Goal: Task Accomplishment & Management: Manage account settings

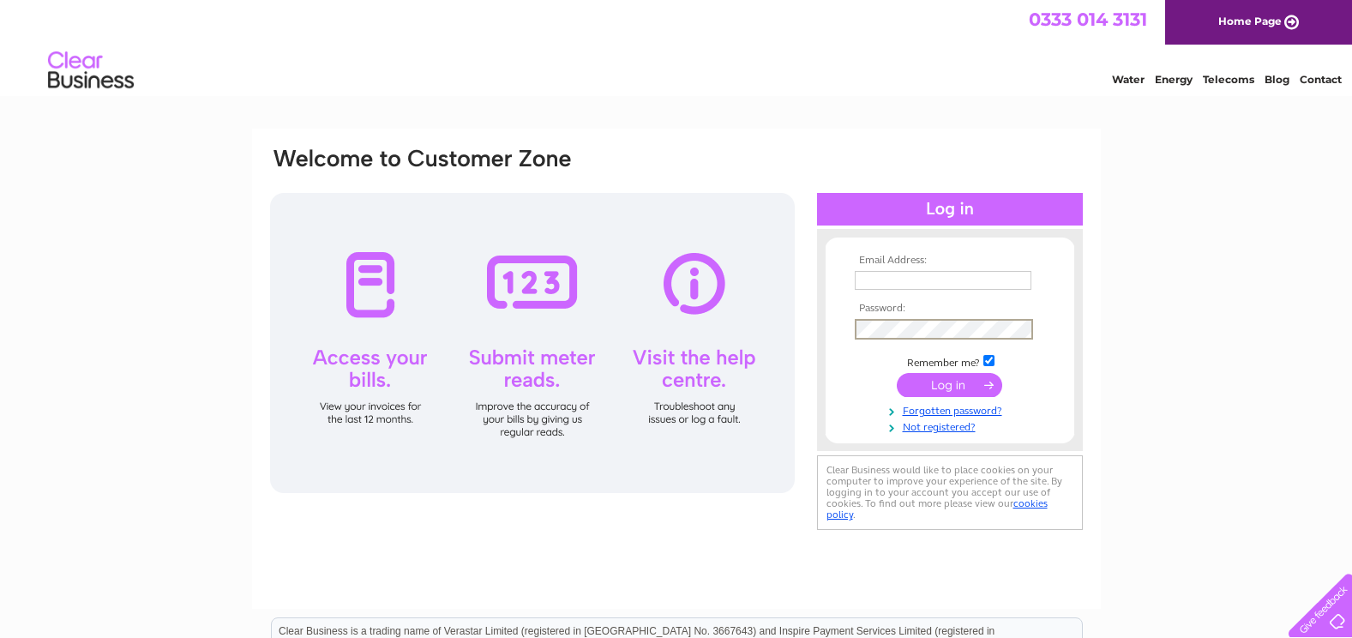
click at [909, 284] on input "text" at bounding box center [943, 280] width 177 height 19
click at [908, 282] on input "text" at bounding box center [944, 281] width 178 height 21
click at [865, 272] on input "text" at bounding box center [944, 281] width 178 height 21
click at [1044, 269] on td at bounding box center [949, 281] width 199 height 29
click at [933, 285] on input "text" at bounding box center [943, 280] width 177 height 19
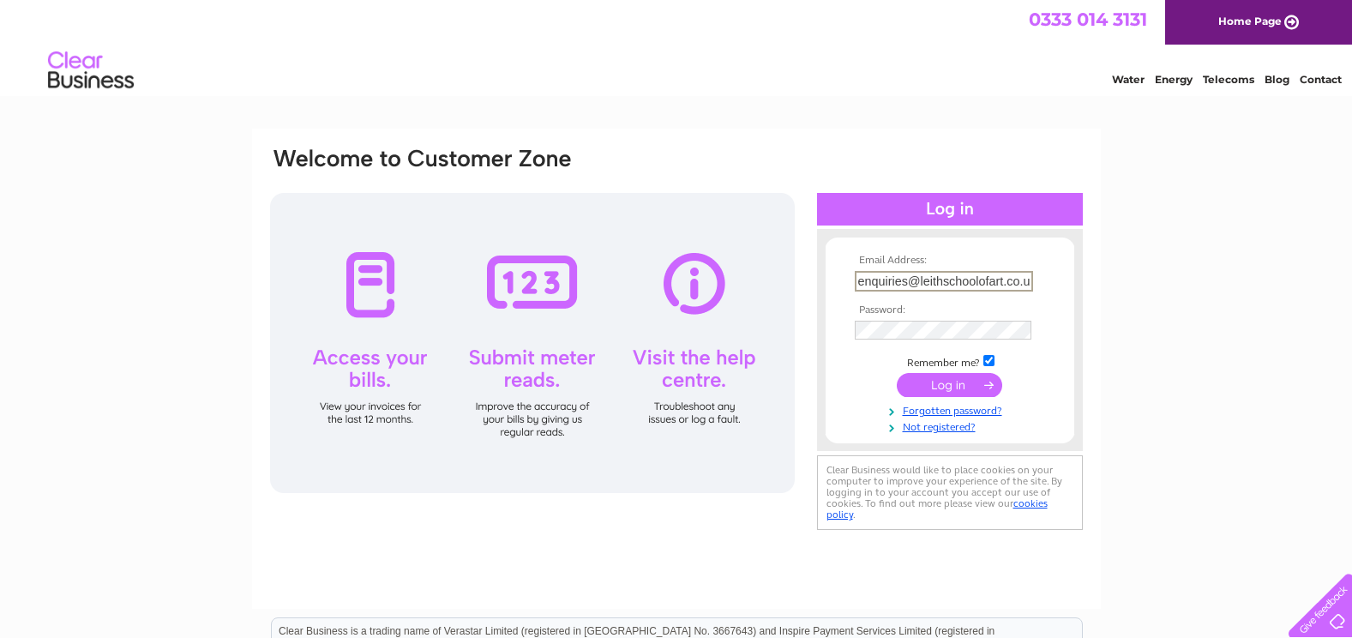
scroll to position [0, 7]
type input "enquiries@leithschoolofart.co.uk"
click at [951, 388] on input "submit" at bounding box center [949, 383] width 105 height 24
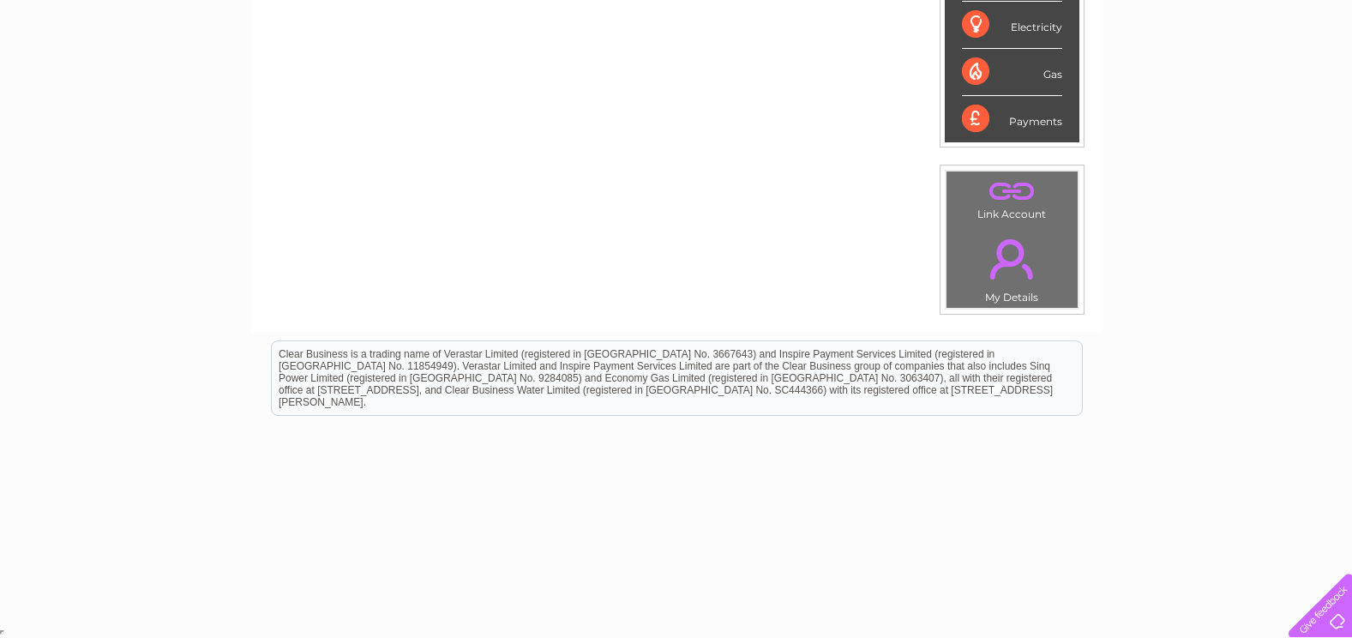
scroll to position [42, 0]
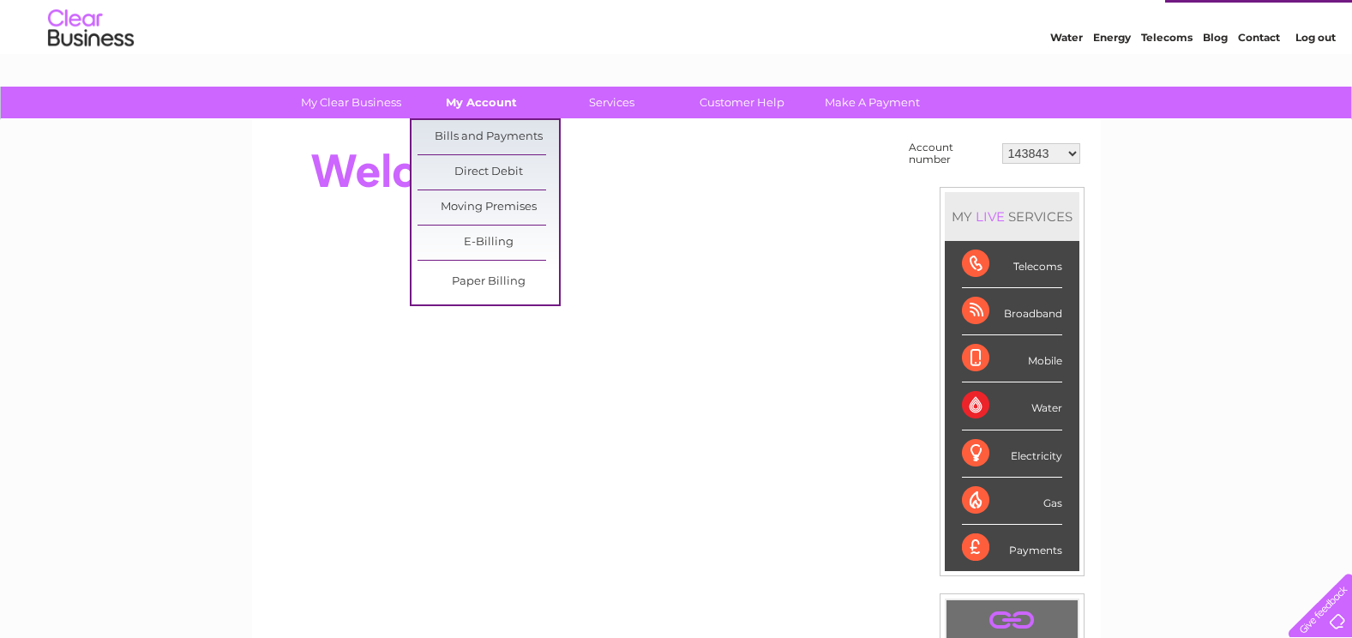
click at [466, 106] on link "My Account" at bounding box center [481, 103] width 141 height 32
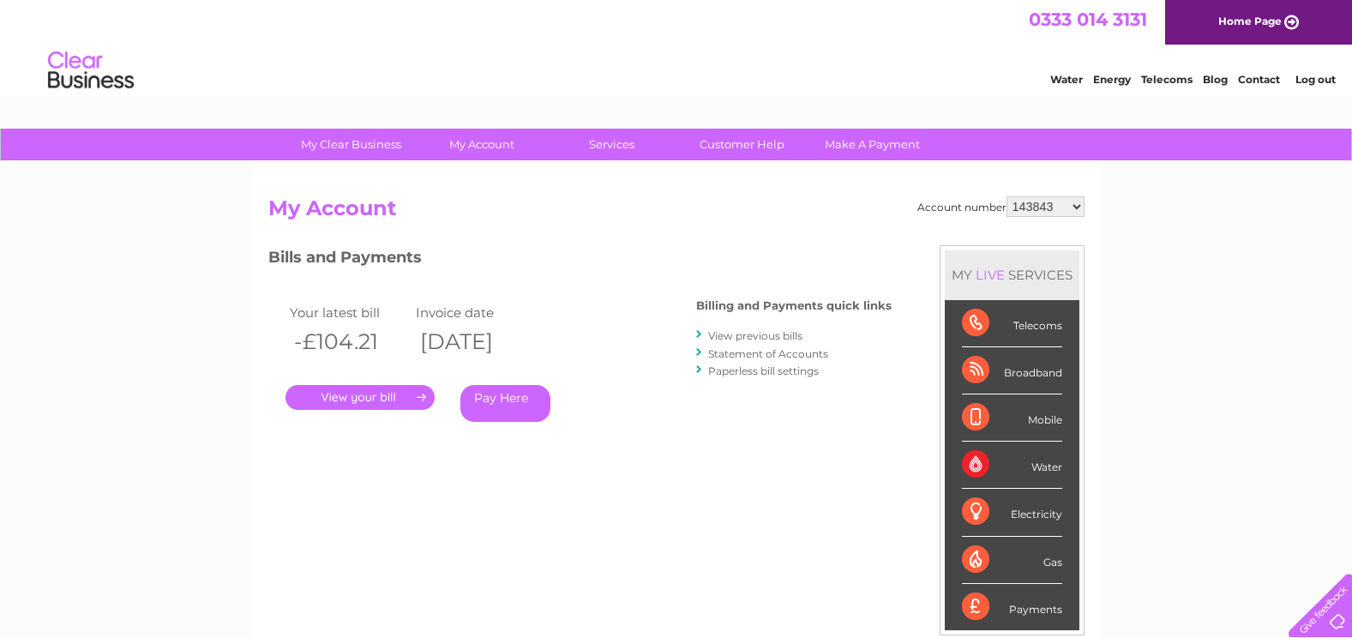
click at [400, 396] on link "." at bounding box center [359, 397] width 149 height 25
click at [754, 353] on link "Statement of Accounts" at bounding box center [768, 353] width 120 height 13
